Goal: Information Seeking & Learning: Learn about a topic

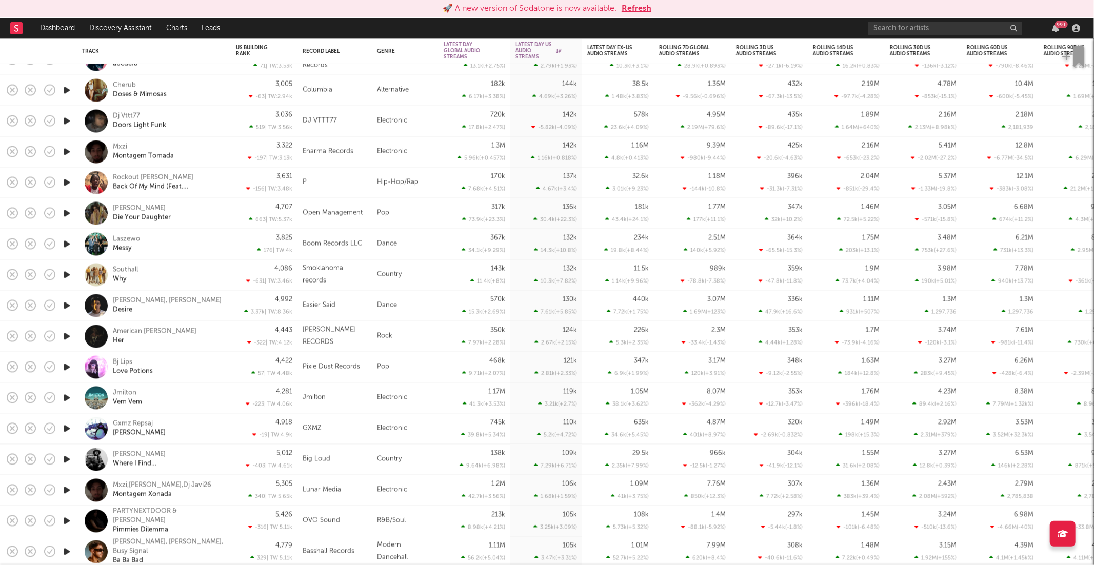
click at [647, 7] on button "Refresh" at bounding box center [637, 9] width 30 height 12
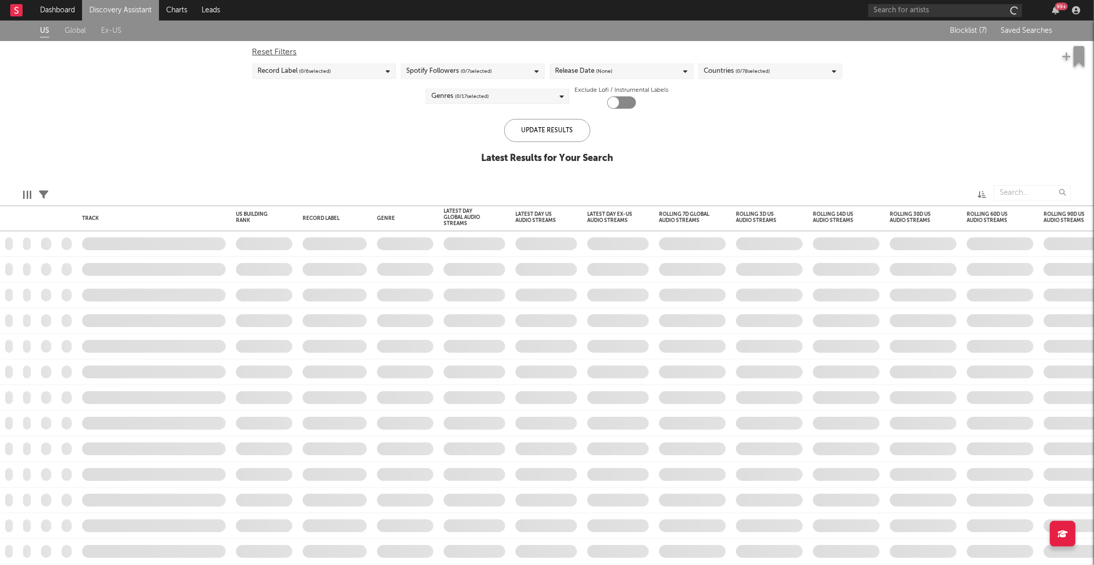
drag, startPoint x: 43, startPoint y: 195, endPoint x: 65, endPoint y: 188, distance: 23.1
click at [43, 175] on div "US Global Ex-US Blocklist ( 7 ) Saved Searches Reset Filters Record Label ( 0 /…" at bounding box center [547, 98] width 1094 height 154
checkbox input "true"
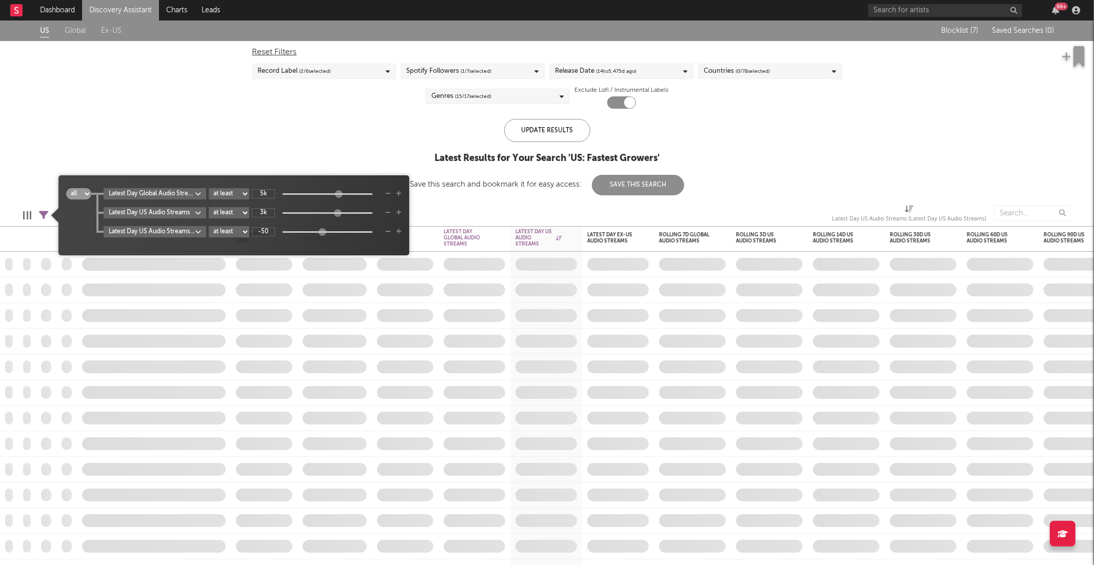
click at [44, 216] on icon at bounding box center [43, 215] width 9 height 9
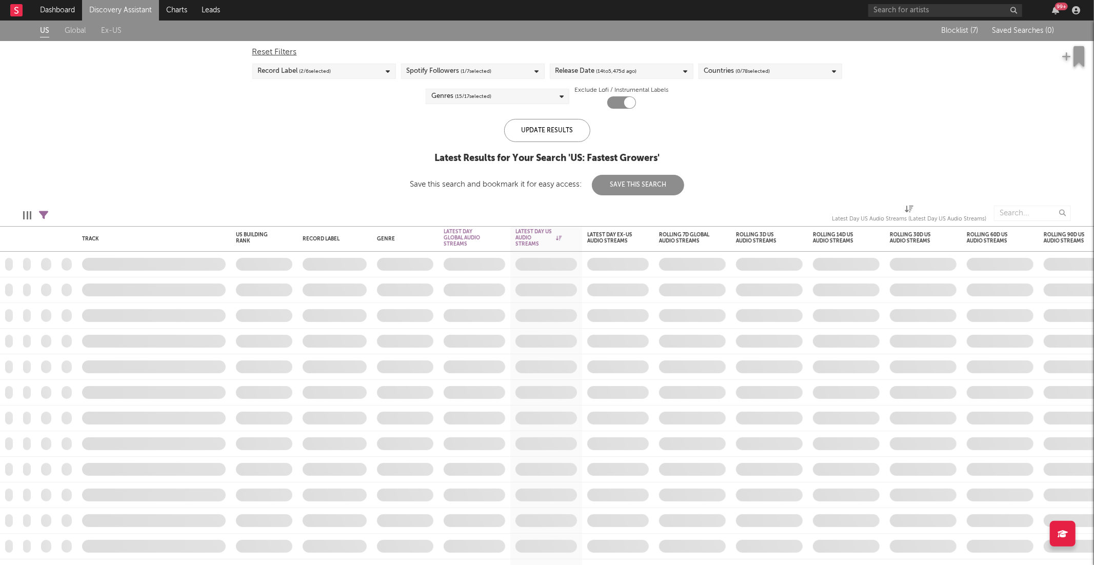
click at [221, 134] on div "US Global Ex-US Blocklist ( 7 ) Saved Searches ( 0 ) Reset Filters Record Label…" at bounding box center [547, 108] width 1094 height 175
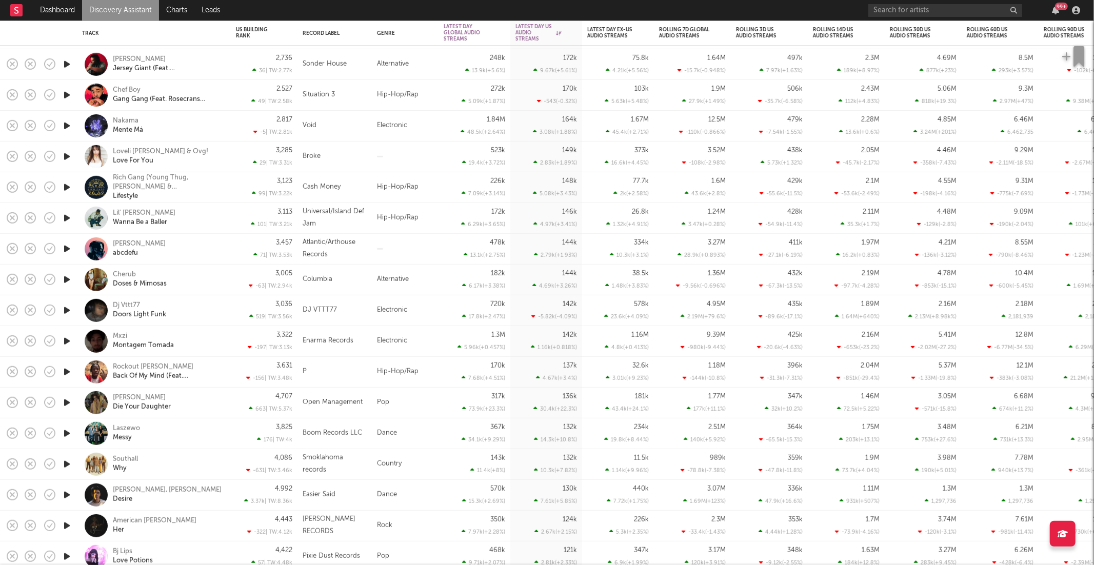
click at [67, 277] on icon "button" at bounding box center [67, 279] width 11 height 13
click at [419, 551] on icon "button" at bounding box center [419, 553] width 5 height 8
click at [417, 551] on icon "button" at bounding box center [419, 553] width 5 height 8
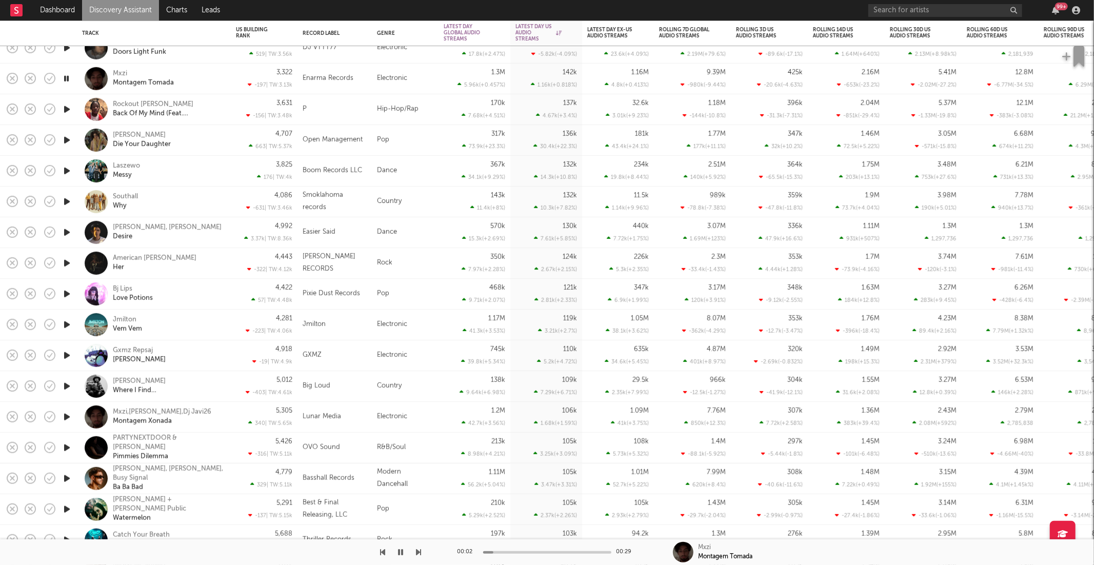
click at [416, 552] on div at bounding box center [211, 553] width 422 height 26
click at [420, 554] on icon "button" at bounding box center [419, 553] width 5 height 8
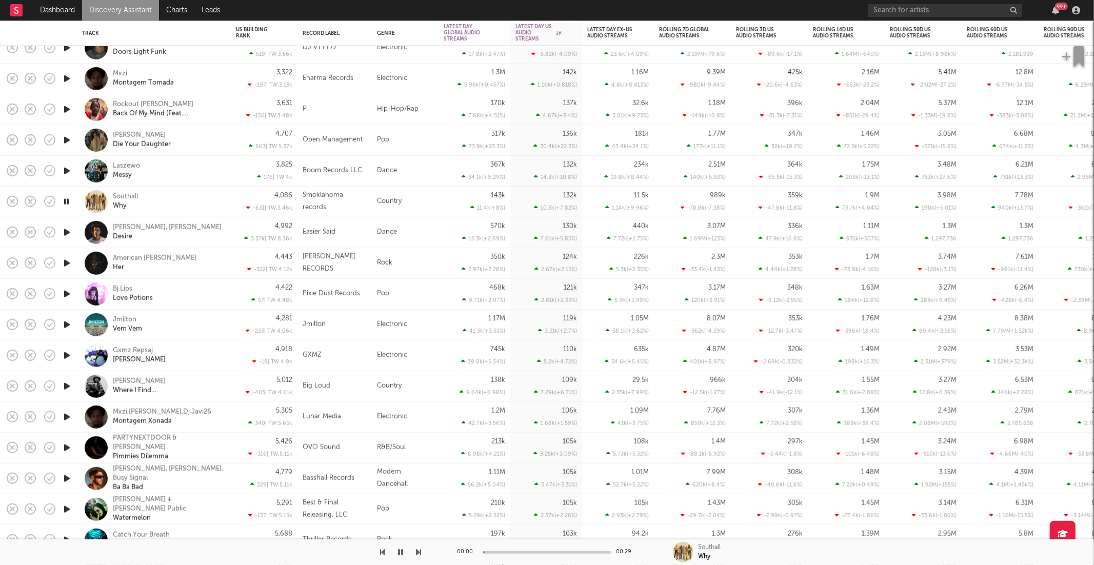
click at [420, 554] on icon "button" at bounding box center [419, 553] width 5 height 8
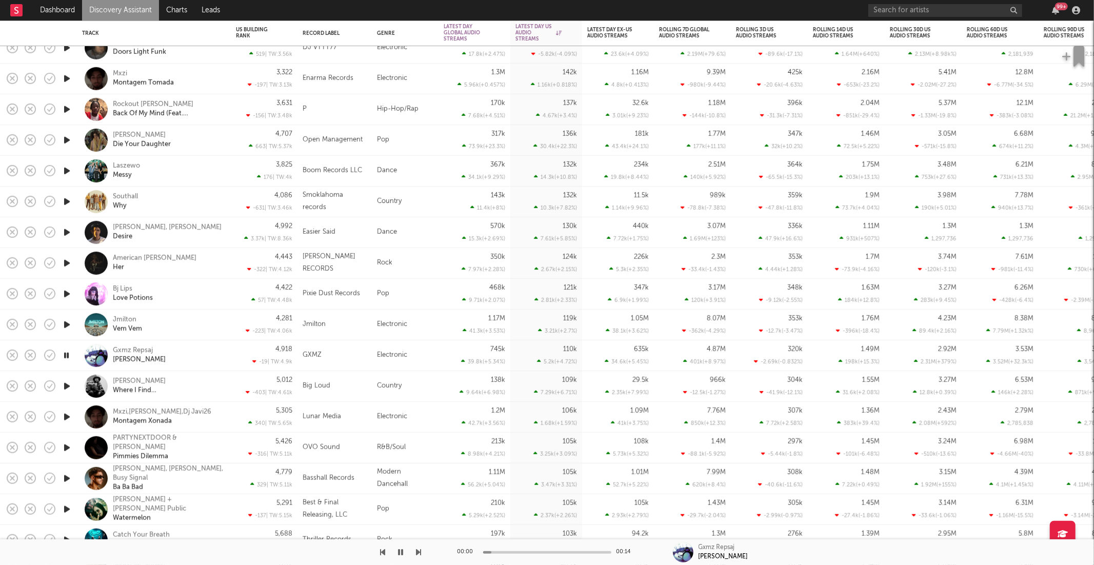
click at [420, 554] on icon "button" at bounding box center [419, 553] width 5 height 8
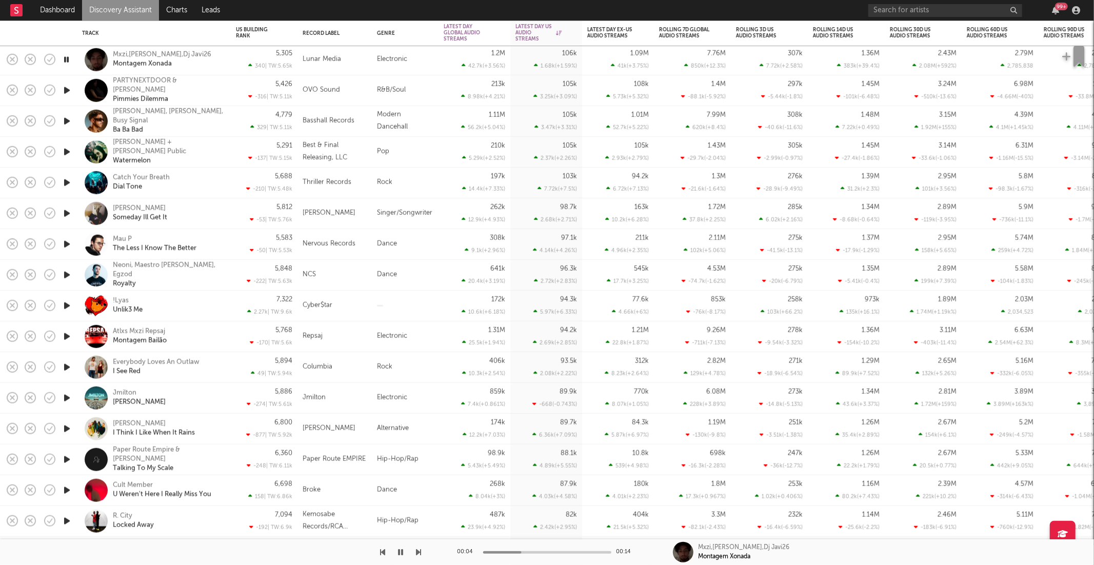
click at [419, 554] on icon "button" at bounding box center [419, 553] width 5 height 8
click at [417, 552] on icon "button" at bounding box center [419, 553] width 5 height 8
click at [418, 551] on icon "button" at bounding box center [419, 553] width 5 height 8
click at [418, 554] on icon "button" at bounding box center [419, 553] width 5 height 8
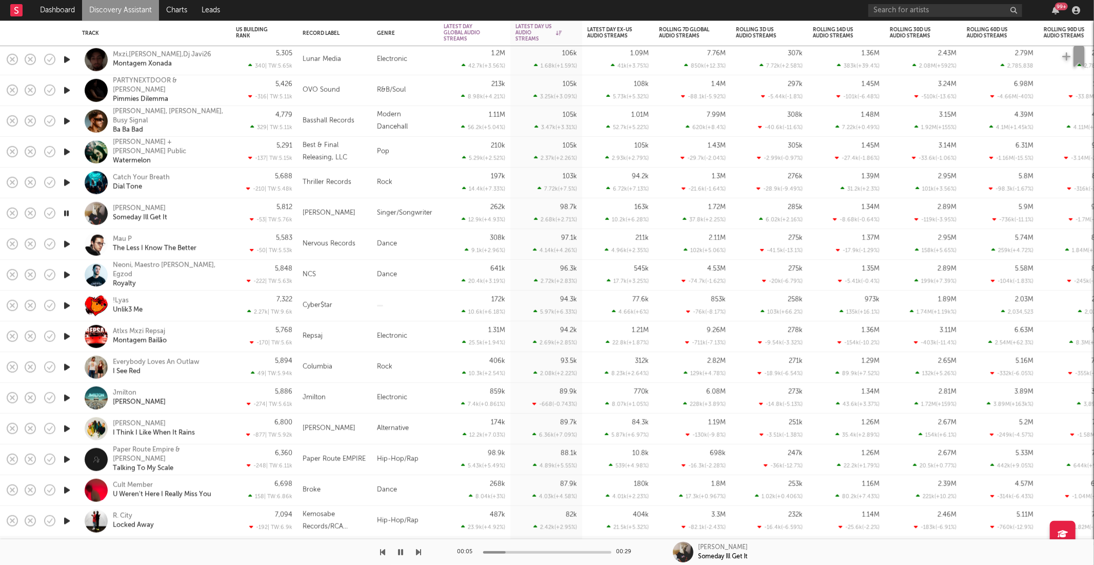
click at [419, 552] on icon "button" at bounding box center [419, 553] width 5 height 8
click at [175, 310] on div "!Lyas Unlik3 Me" at bounding box center [168, 306] width 110 height 18
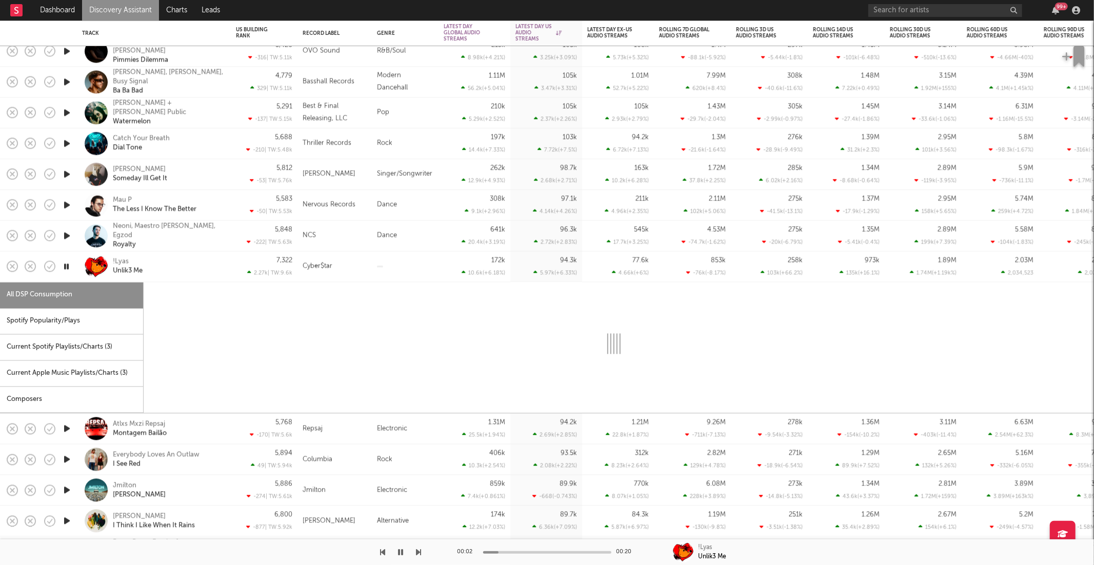
click at [88, 319] on div "Spotify Popularity/Plays" at bounding box center [71, 321] width 143 height 26
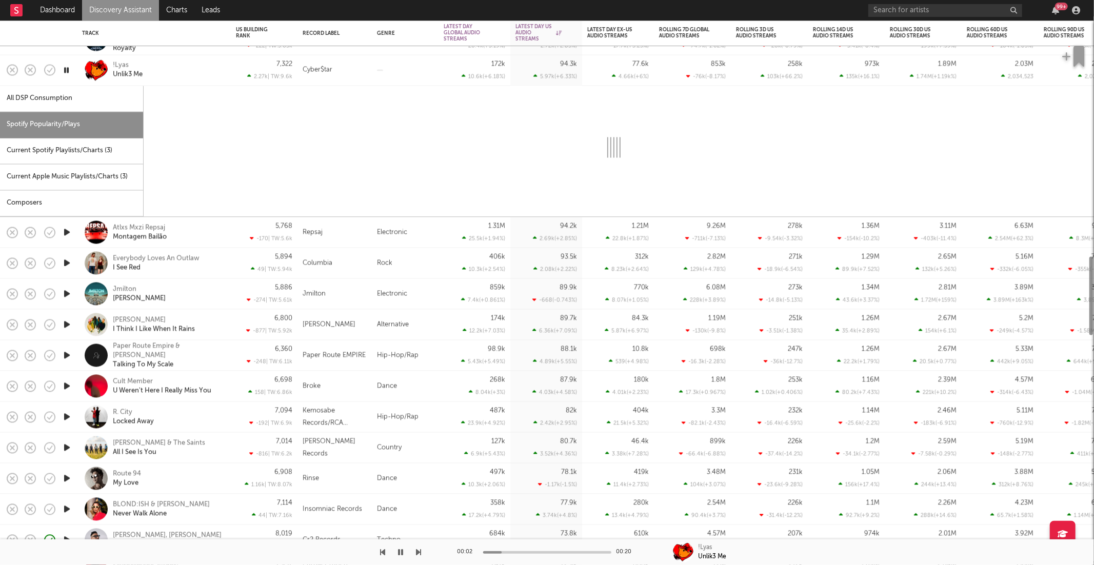
select select "1w"
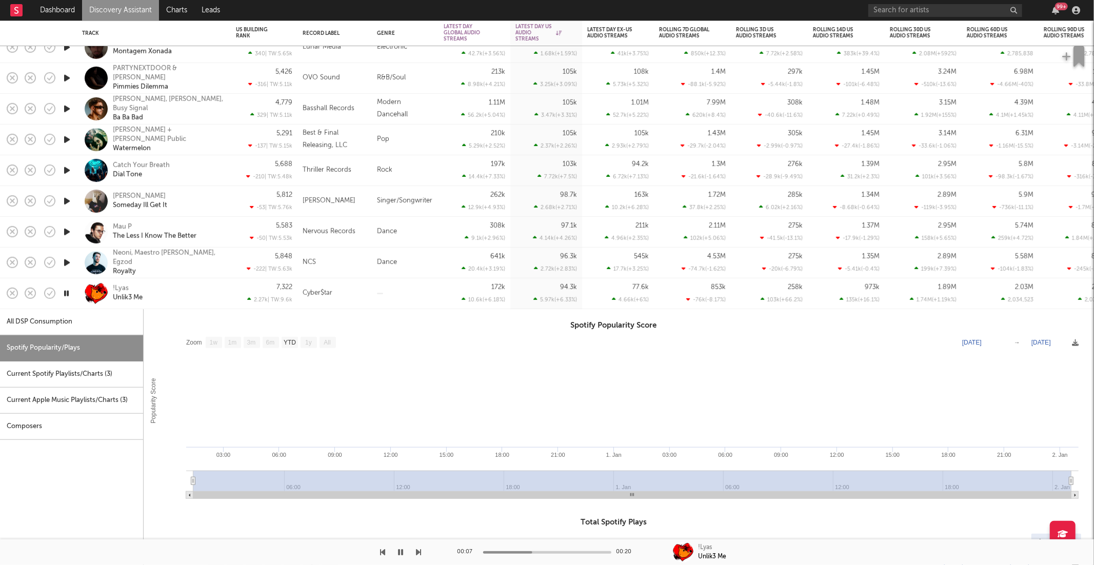
click at [183, 294] on div "!Lyas Unlik3 Me" at bounding box center [168, 293] width 110 height 18
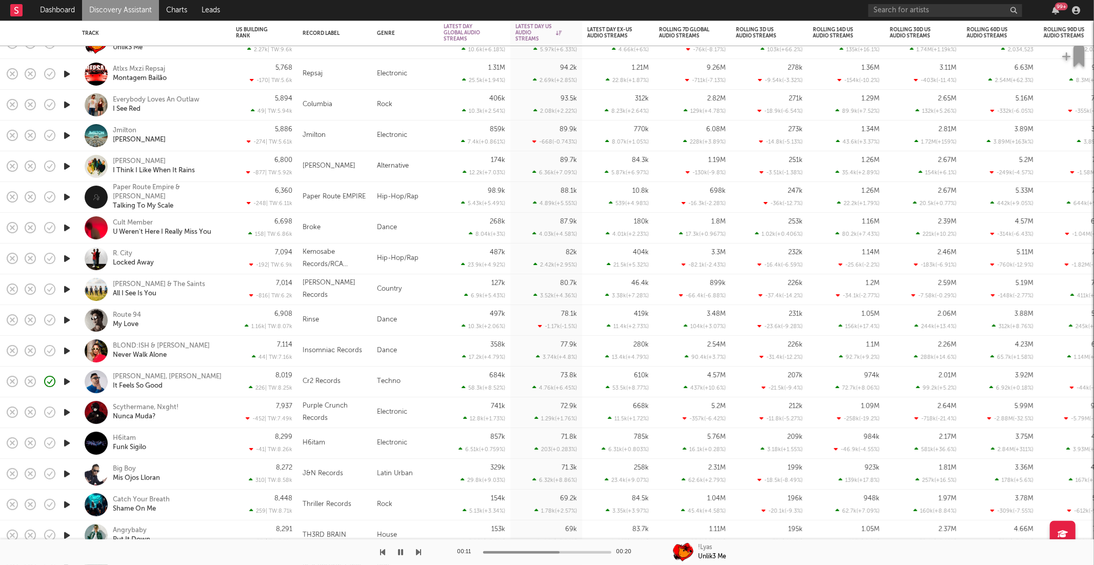
click at [418, 551] on icon "button" at bounding box center [419, 553] width 5 height 8
click at [417, 551] on icon "button" at bounding box center [419, 553] width 5 height 8
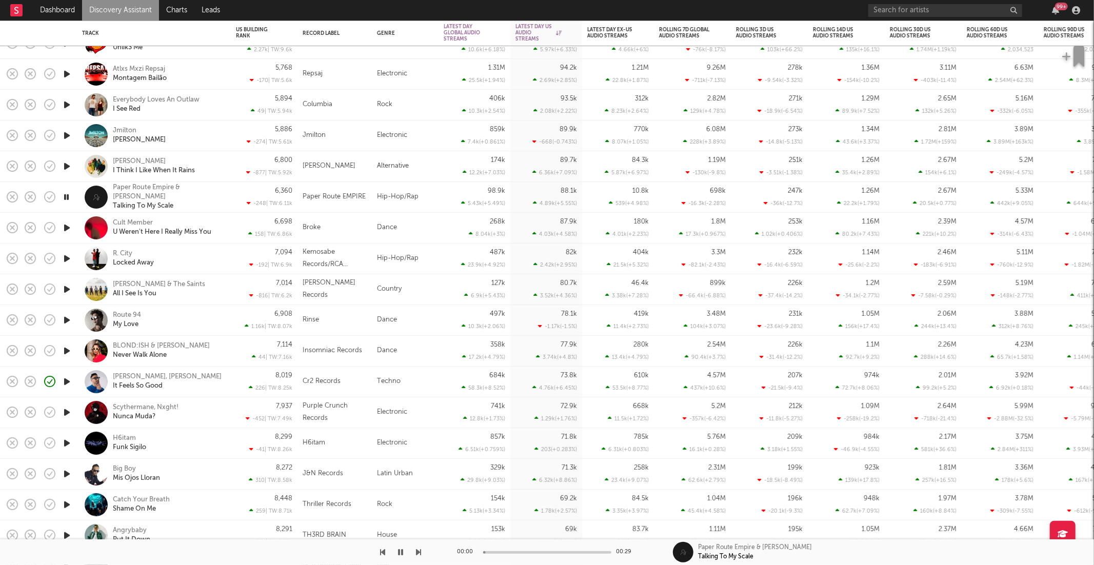
click at [417, 551] on icon "button" at bounding box center [419, 553] width 5 height 8
click at [382, 556] on icon "button" at bounding box center [383, 553] width 5 height 8
click at [419, 555] on div "00:15 00:15 Cult Member U Weren't Here I Really Miss You" at bounding box center [547, 553] width 1094 height 26
click at [417, 555] on icon "button" at bounding box center [419, 553] width 5 height 8
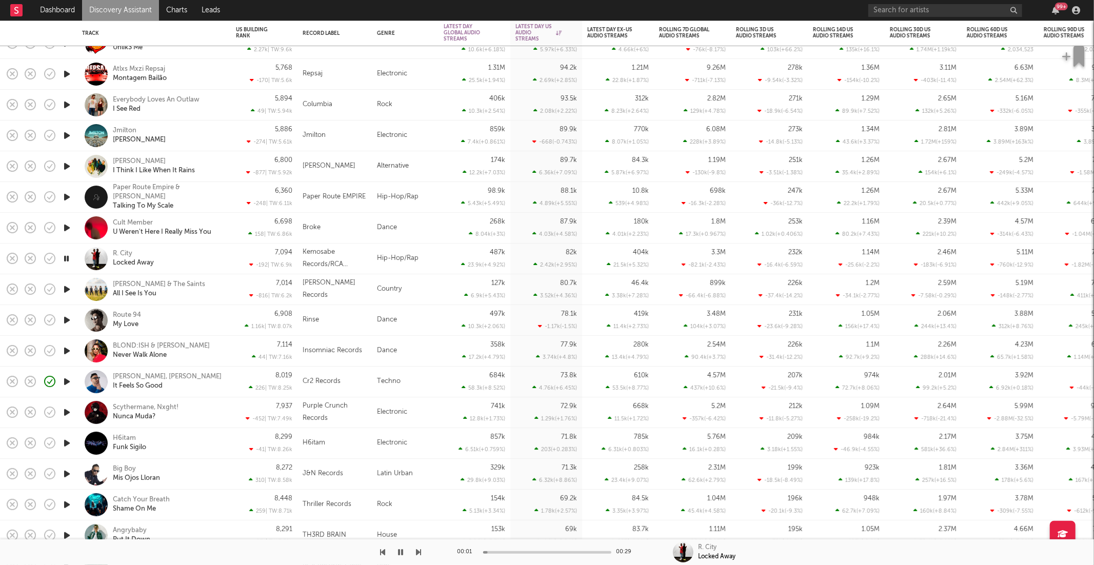
click at [227, 225] on div "Cult Member U Weren't Here I Really Miss You" at bounding box center [154, 228] width 154 height 31
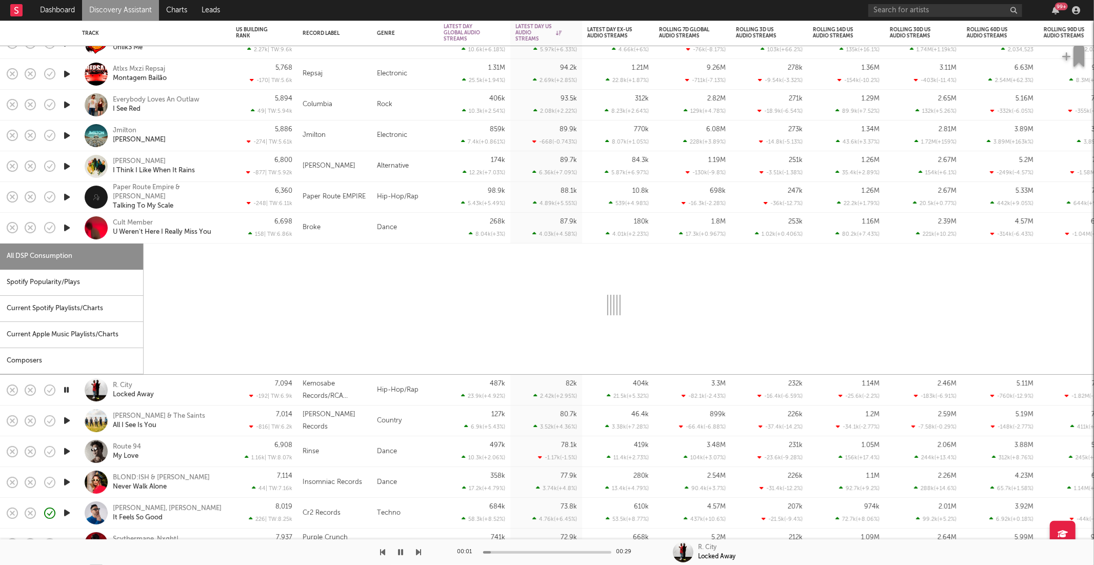
click at [82, 285] on div "Spotify Popularity/Plays" at bounding box center [71, 283] width 143 height 26
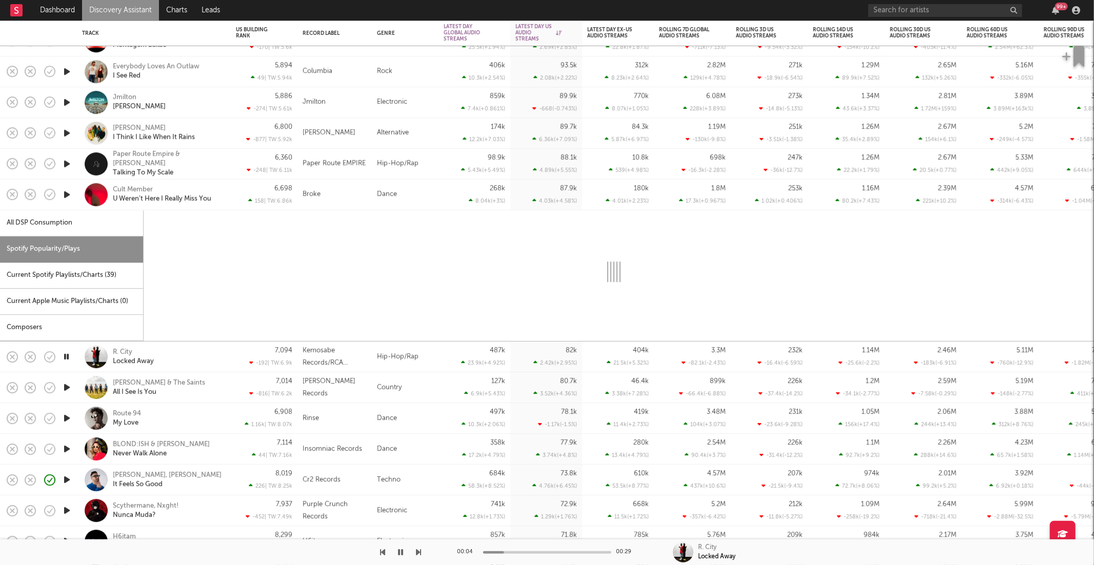
select select "1w"
select select "6m"
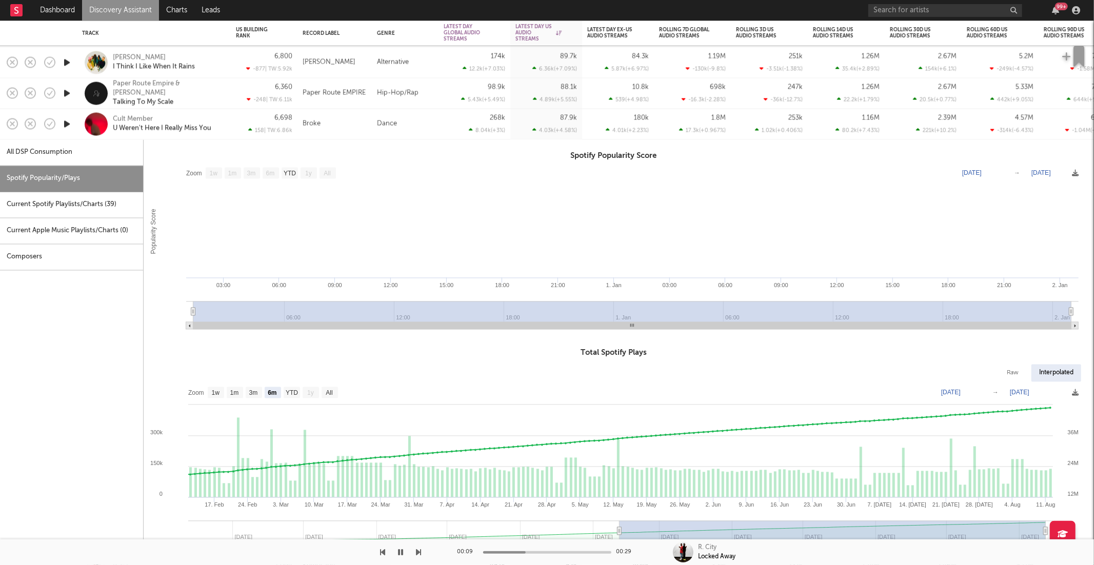
click at [226, 121] on div "Cult Member U Weren't Here I Really Miss You" at bounding box center [154, 124] width 154 height 31
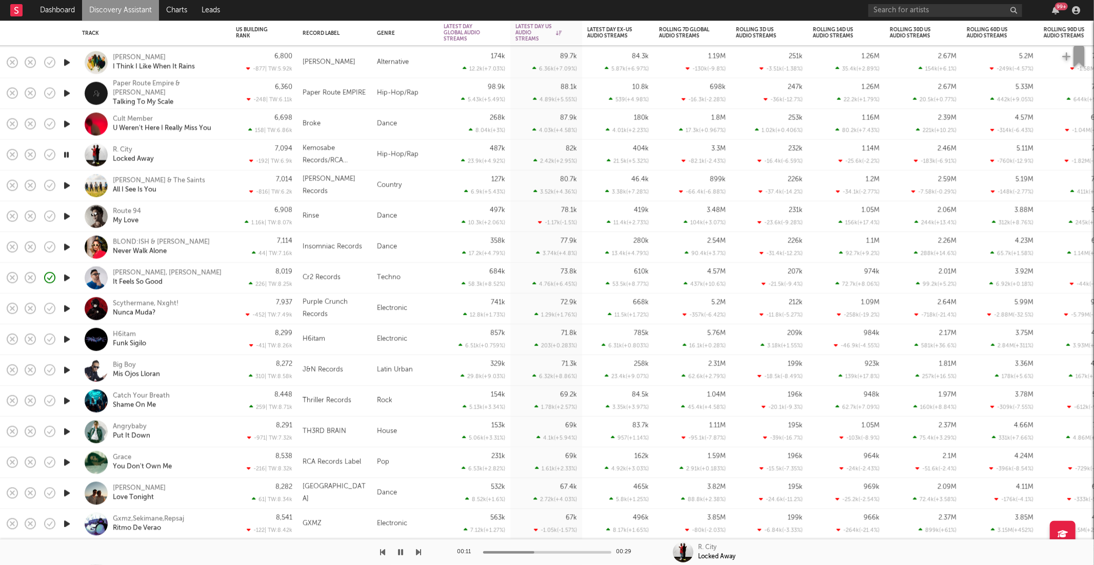
click at [417, 553] on icon "button" at bounding box center [419, 553] width 5 height 8
click at [417, 556] on icon "button" at bounding box center [419, 553] width 5 height 8
click at [419, 554] on icon "button" at bounding box center [419, 553] width 5 height 8
click at [415, 553] on div at bounding box center [211, 553] width 422 height 26
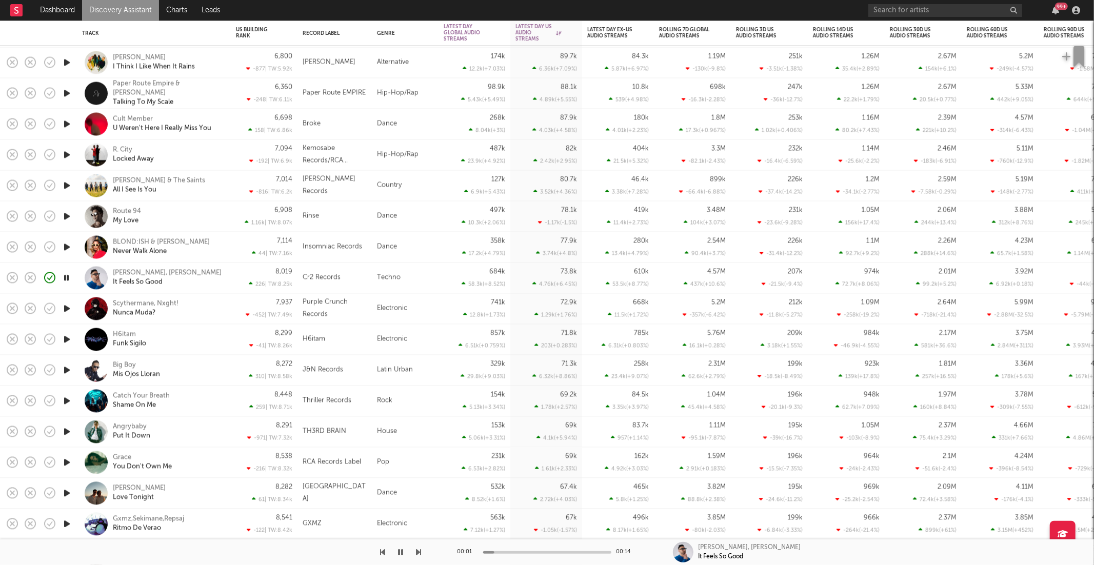
click at [417, 549] on icon "button" at bounding box center [419, 553] width 5 height 8
click at [420, 550] on icon "button" at bounding box center [419, 553] width 5 height 8
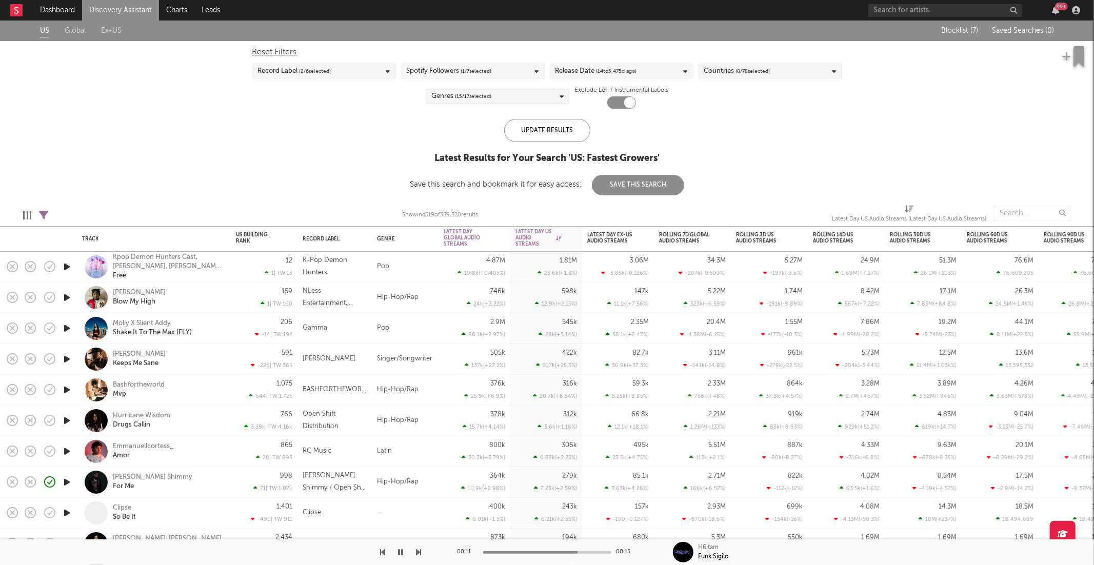
click at [45, 212] on icon at bounding box center [43, 215] width 9 height 9
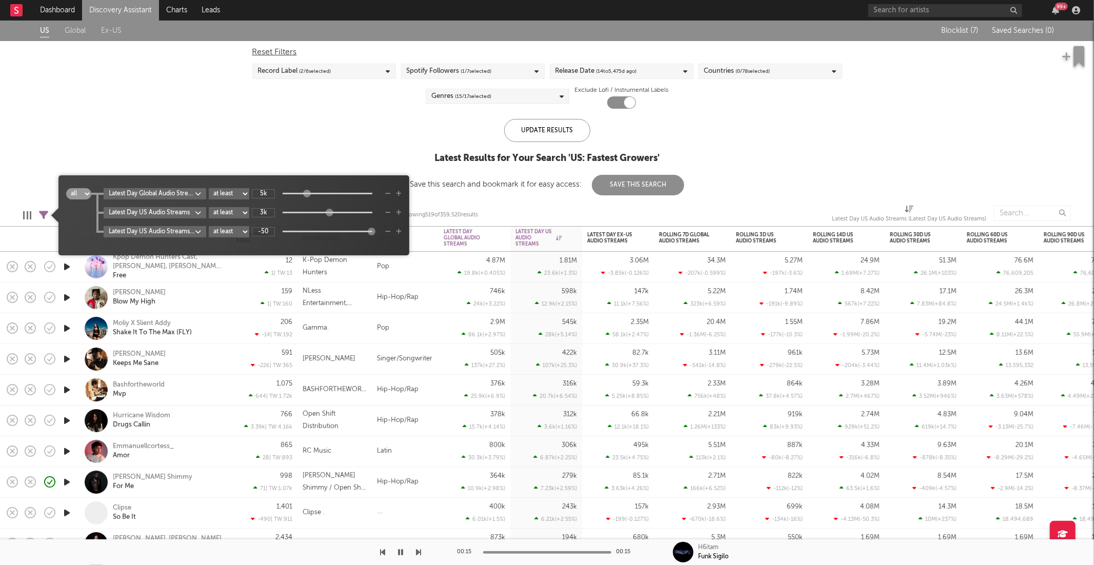
click at [192, 195] on body "Dashboard Discovery Assistant Charts Leads 99 + Notifications Settings Mark all…" at bounding box center [547, 282] width 1094 height 565
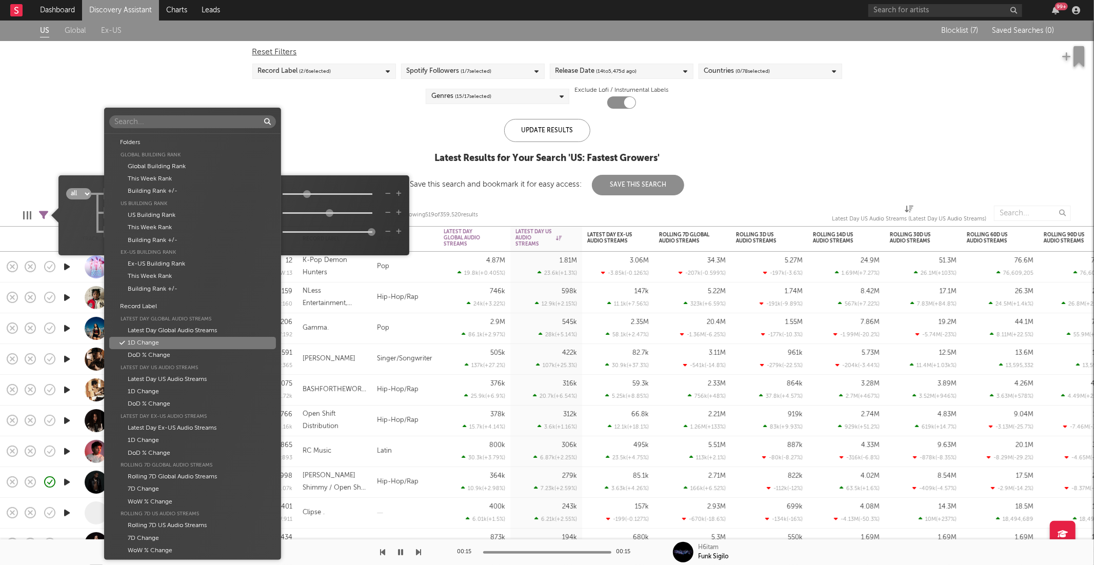
scroll to position [177, 0]
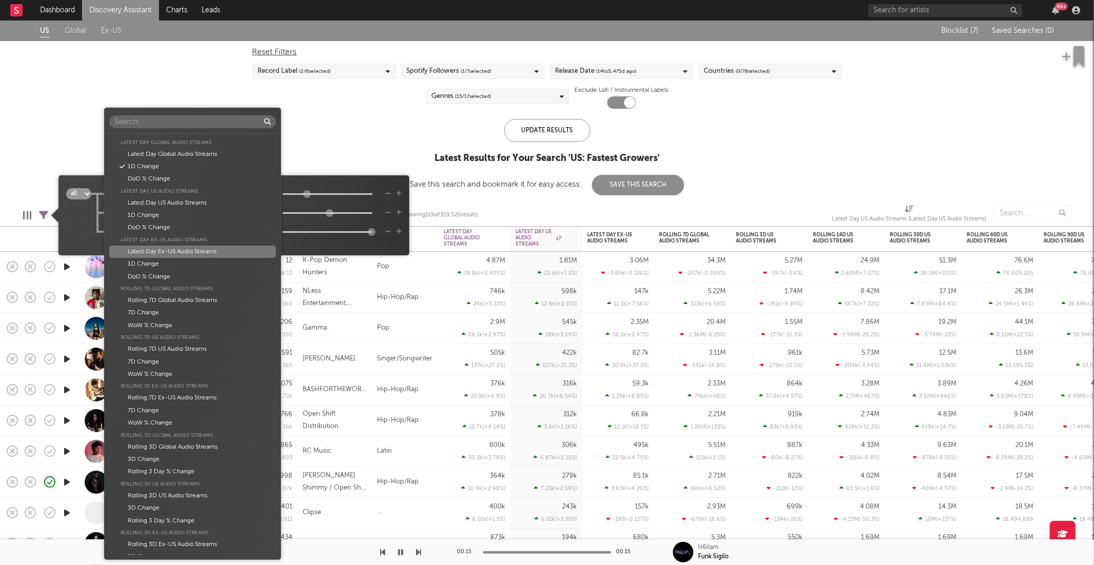
click at [339, 184] on div "Folders Global Building Rank Global Building Rank This Week Rank Building Rank …" at bounding box center [547, 282] width 1094 height 565
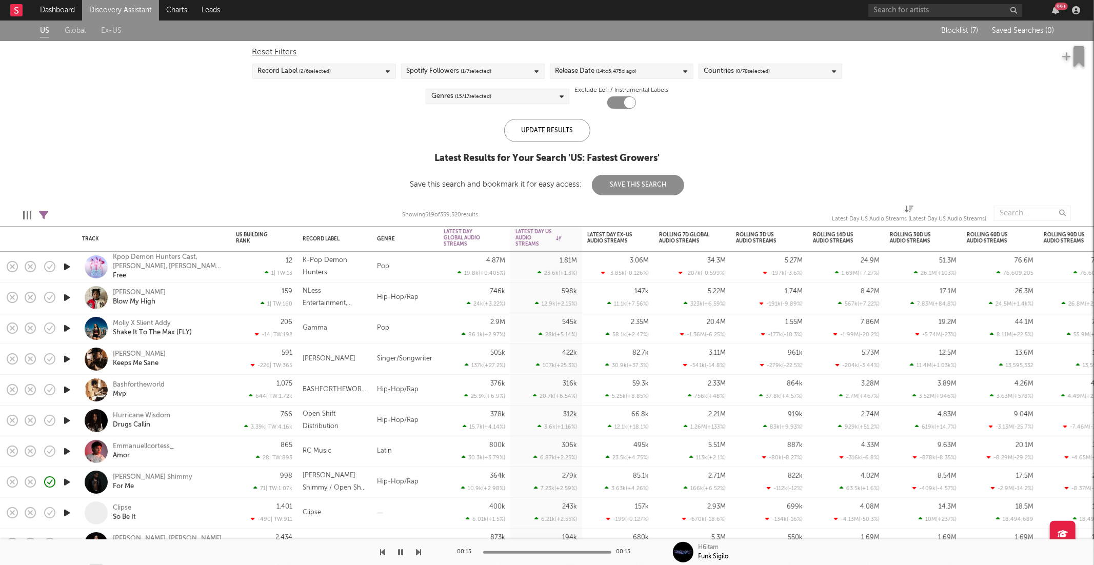
click at [296, 140] on div "US Global Ex-US Blocklist ( 7 ) Saved Searches ( 0 ) Reset Filters Record Label…" at bounding box center [547, 108] width 1094 height 175
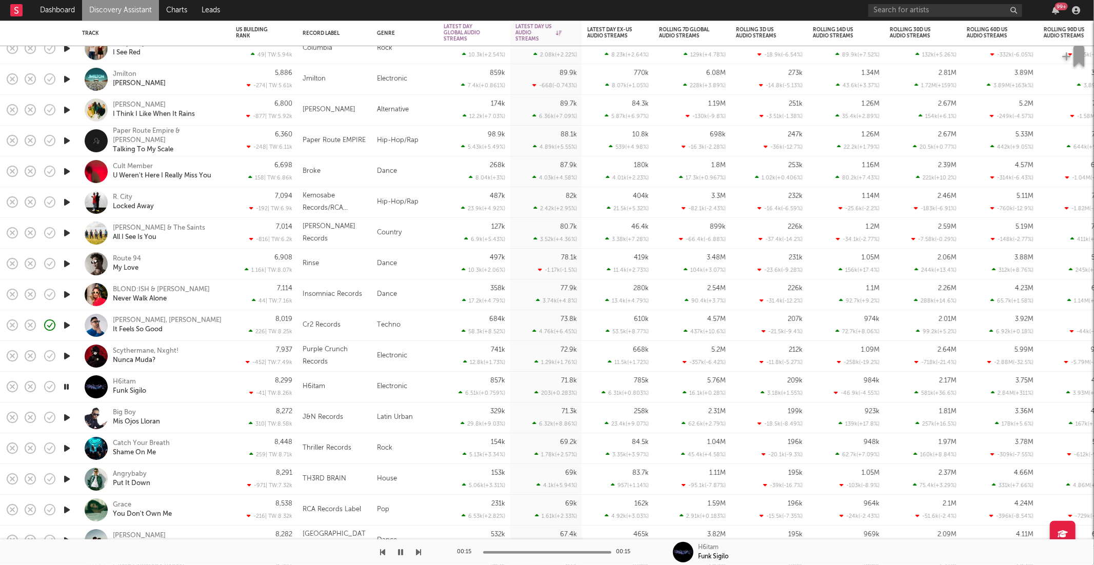
click at [417, 550] on icon "button" at bounding box center [419, 553] width 5 height 8
click at [418, 551] on icon "button" at bounding box center [419, 553] width 5 height 8
click at [418, 553] on icon "button" at bounding box center [419, 553] width 5 height 8
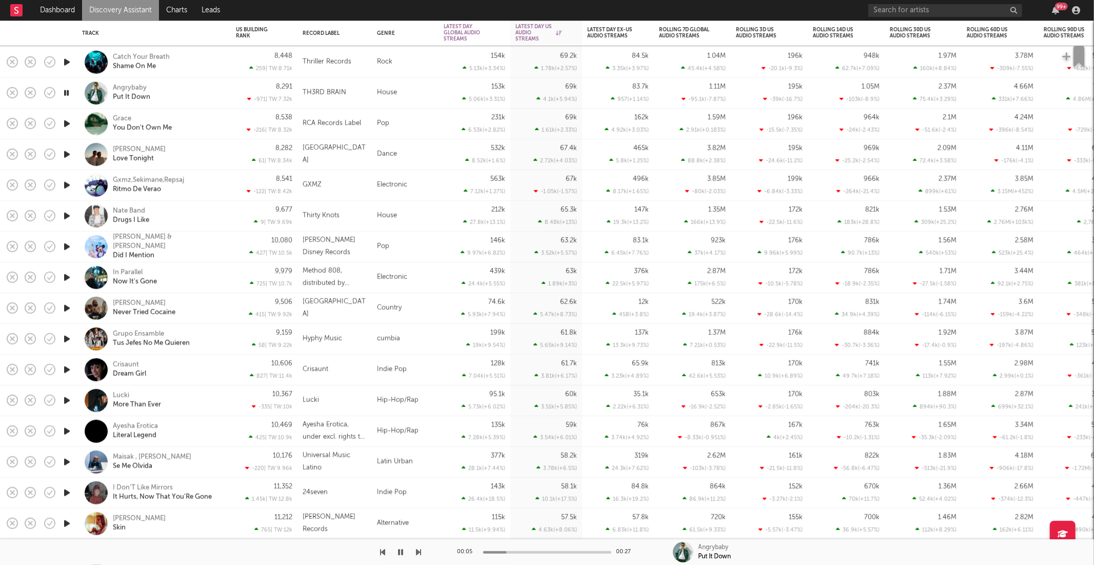
click at [419, 551] on icon "button" at bounding box center [419, 553] width 5 height 8
click at [417, 554] on icon "button" at bounding box center [419, 553] width 5 height 8
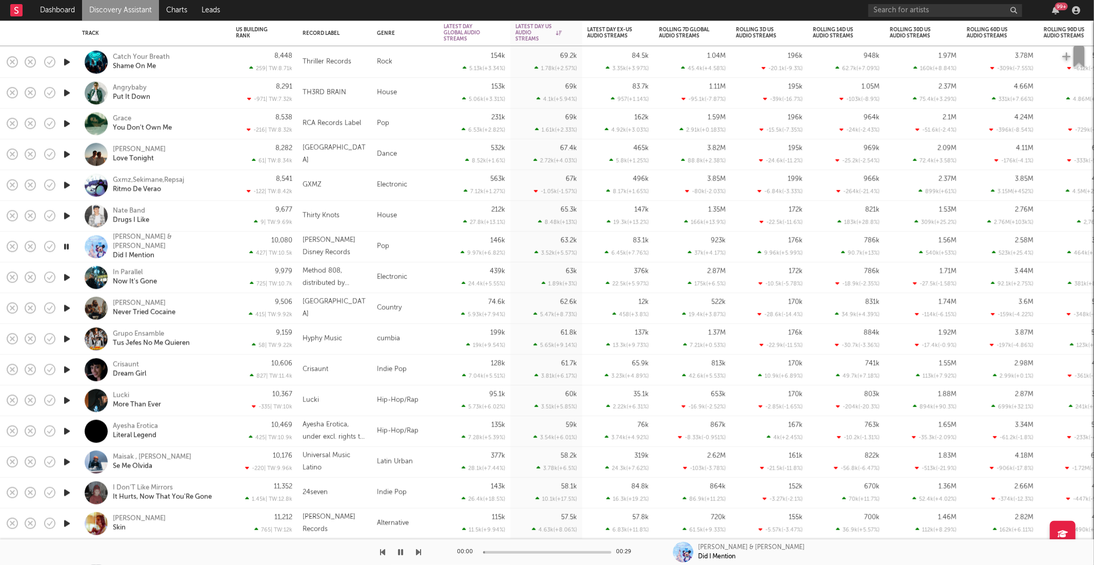
click at [417, 554] on icon "button" at bounding box center [419, 553] width 5 height 8
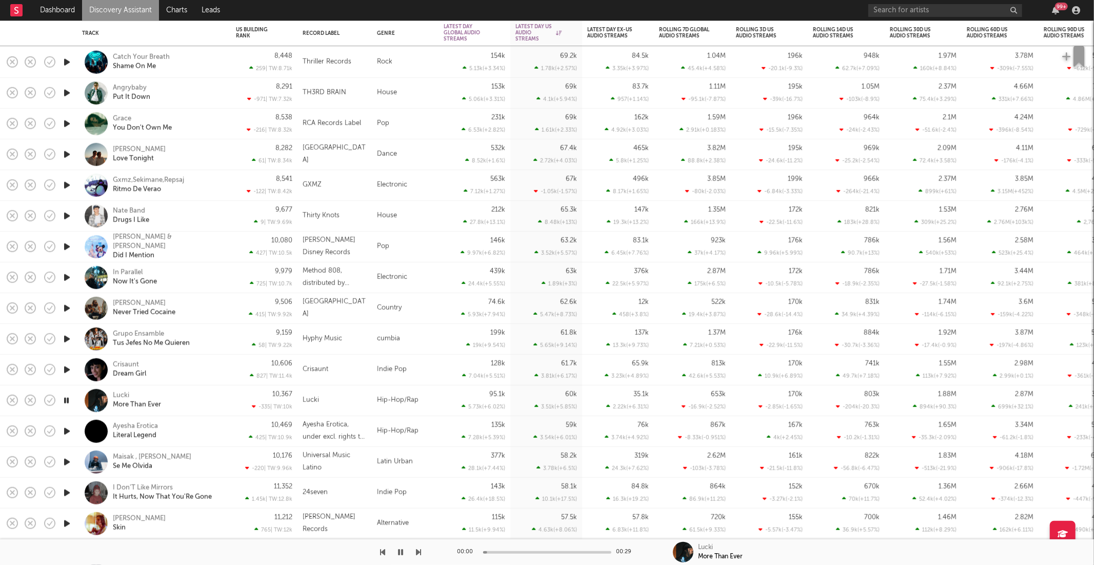
click at [417, 554] on icon "button" at bounding box center [419, 553] width 5 height 8
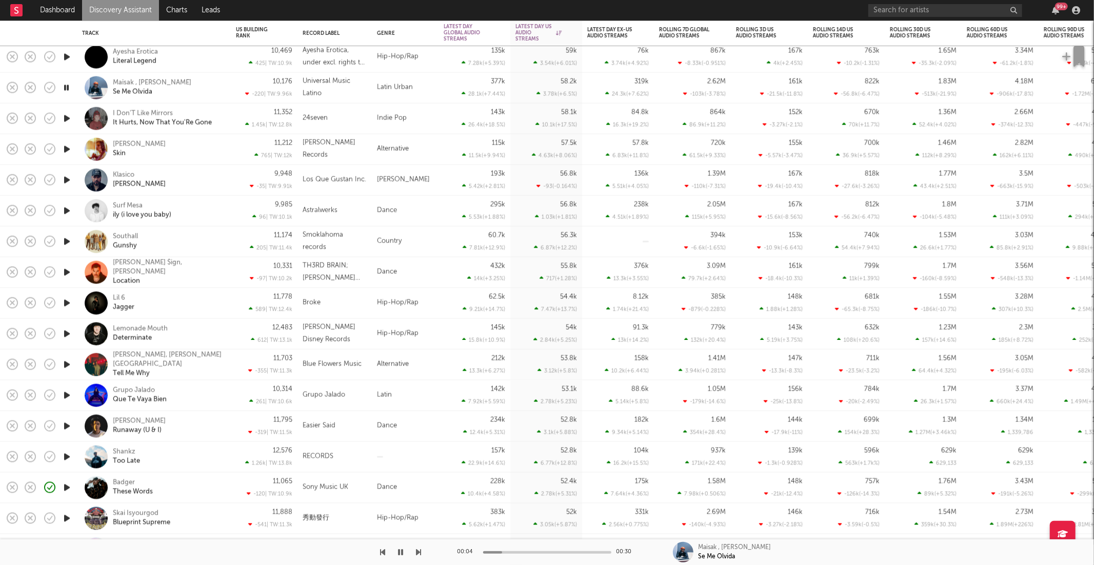
click at [418, 552] on icon "button" at bounding box center [419, 553] width 5 height 8
click at [213, 175] on div "Klasico [PERSON_NAME]" at bounding box center [168, 180] width 110 height 18
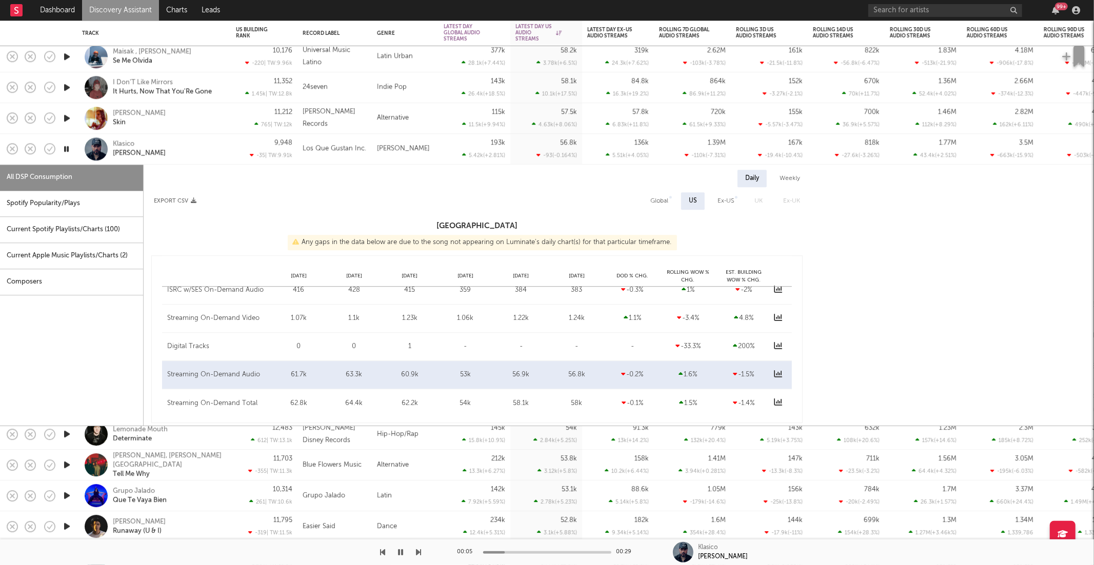
select select "6m"
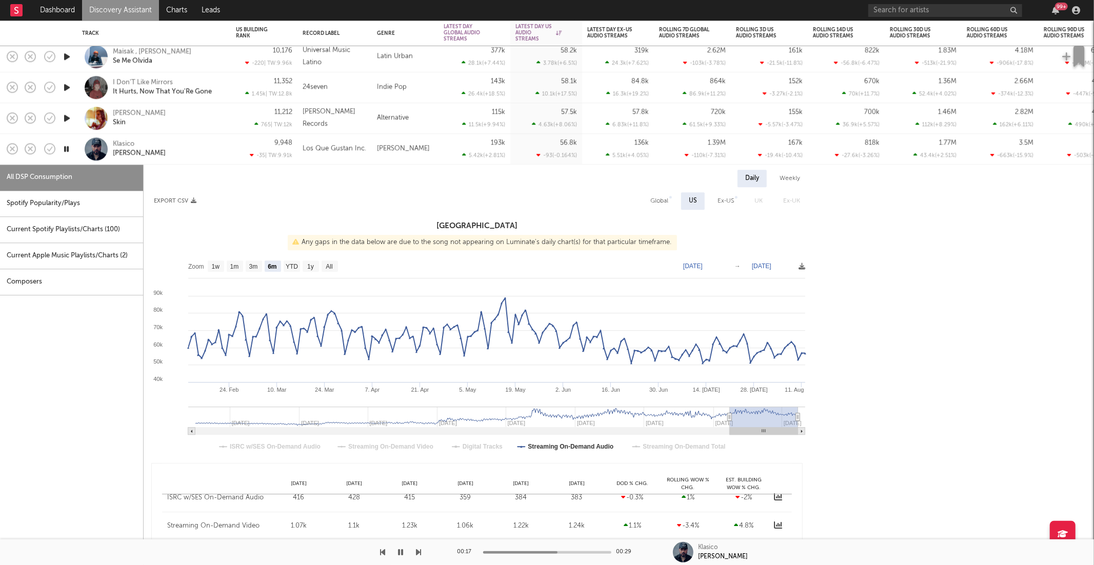
click at [67, 148] on icon "button" at bounding box center [67, 149] width 10 height 13
click at [208, 147] on div "Klasico [PERSON_NAME]" at bounding box center [168, 149] width 110 height 18
